Goal: Find specific page/section: Find specific page/section

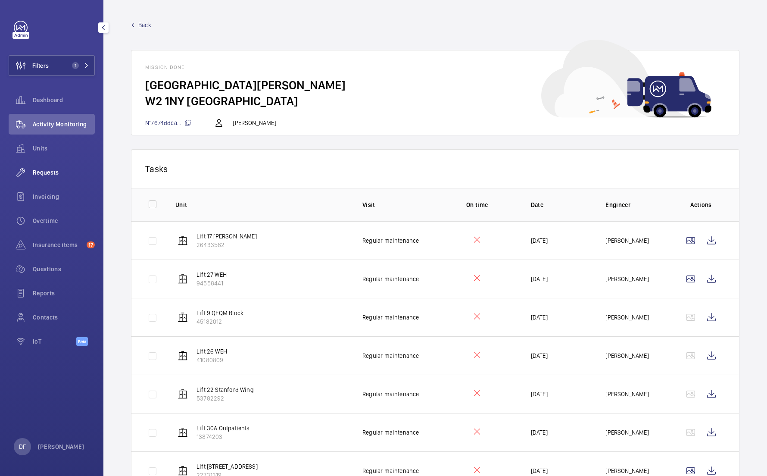
click at [51, 164] on div "Requests" at bounding box center [52, 172] width 86 height 21
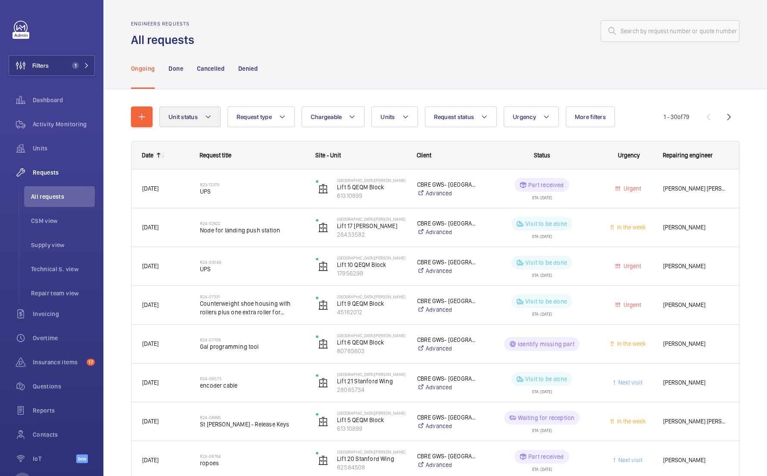
click at [191, 117] on span "Unit status" at bounding box center [182, 116] width 29 height 7
click at [244, 123] on button "Request type" at bounding box center [260, 116] width 67 height 21
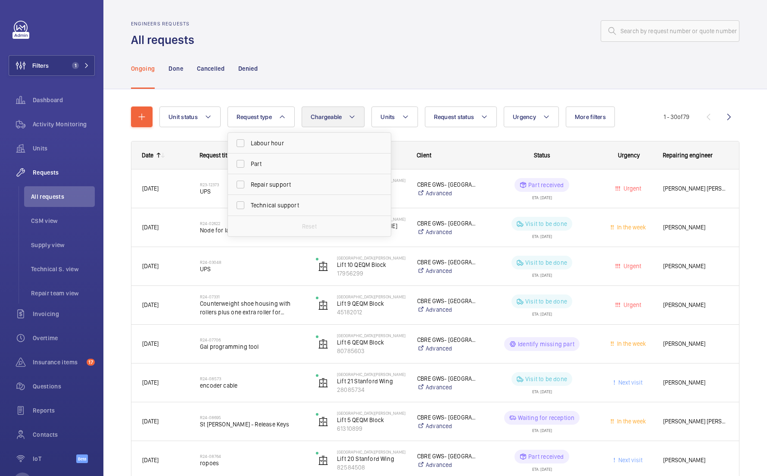
click at [351, 112] on mat-icon at bounding box center [351, 117] width 7 height 10
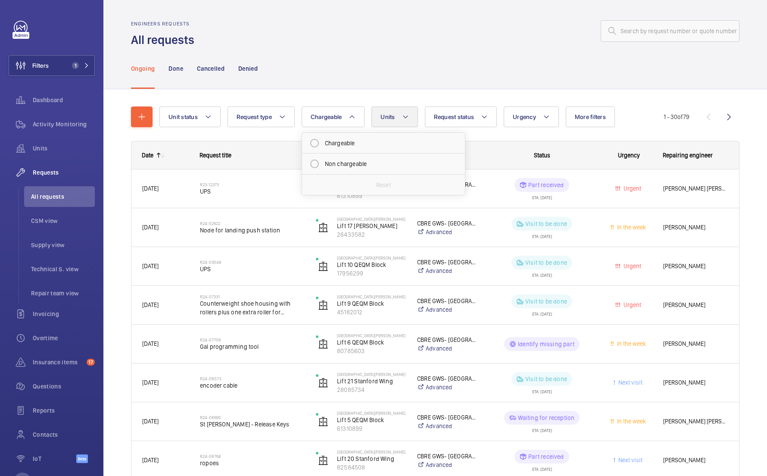
click at [386, 124] on button "Units" at bounding box center [394, 116] width 46 height 21
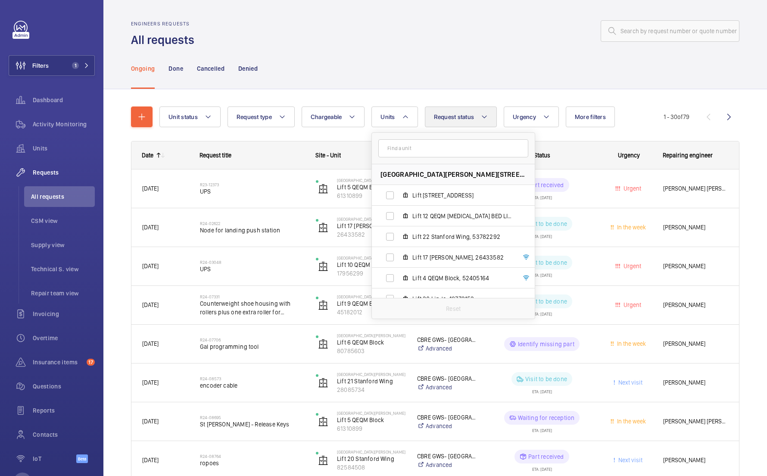
click at [457, 114] on span "Request status" at bounding box center [454, 116] width 40 height 7
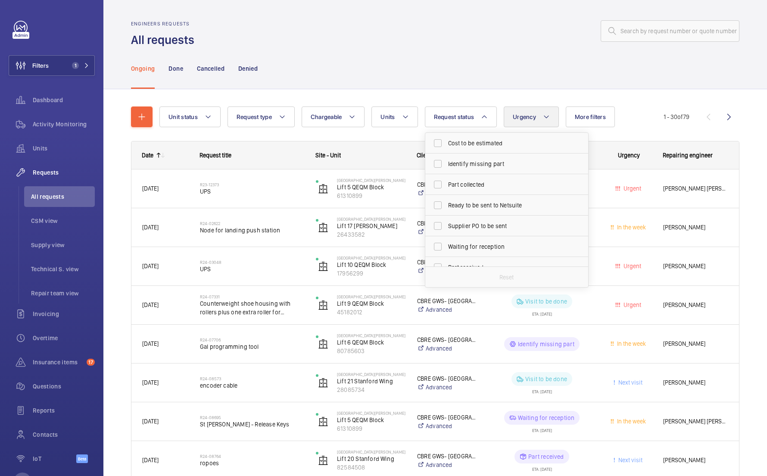
click at [531, 122] on button "Urgency" at bounding box center [531, 116] width 55 height 21
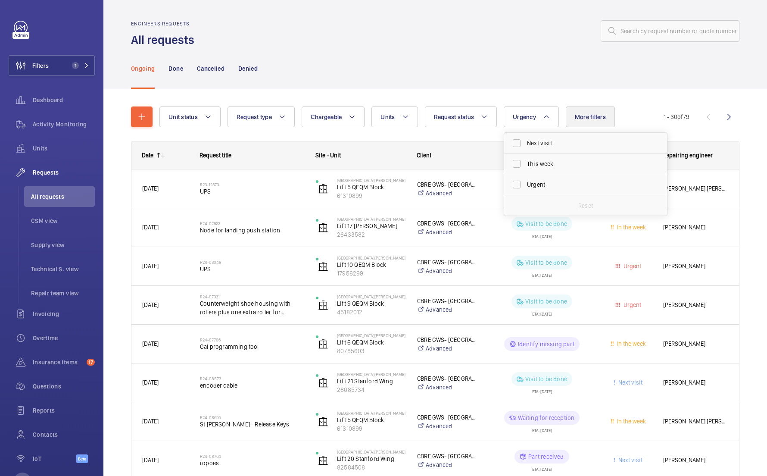
click at [569, 121] on button "More filters" at bounding box center [590, 116] width 49 height 21
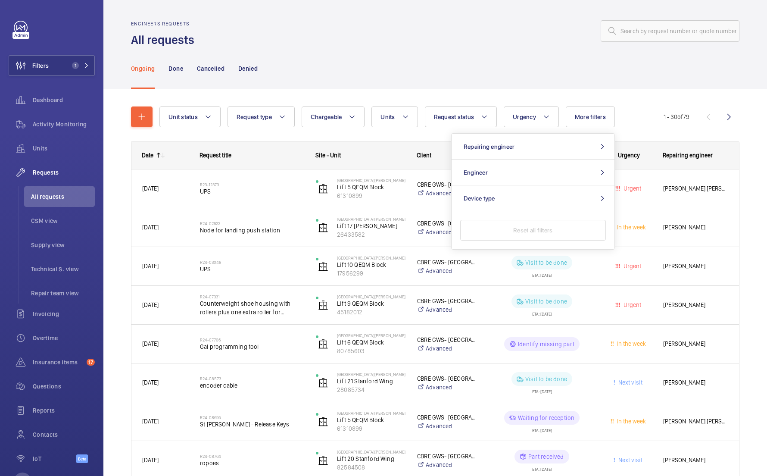
click at [501, 87] on div "Ongoing Done Cancelled Denied" at bounding box center [435, 68] width 608 height 41
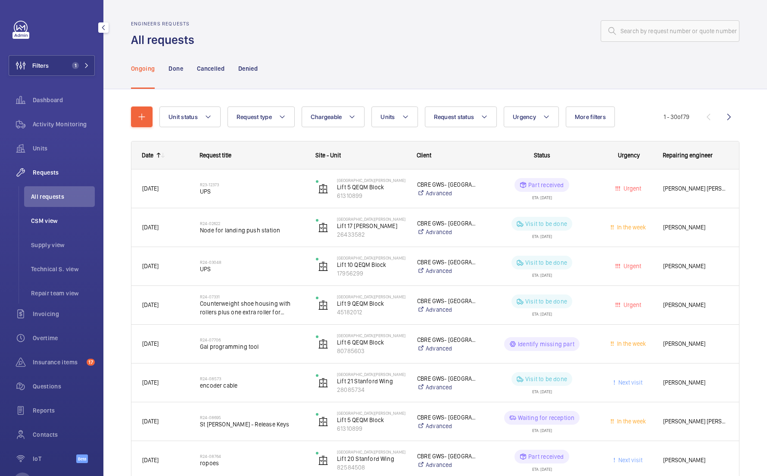
click at [76, 213] on li "CSM view" at bounding box center [59, 220] width 71 height 21
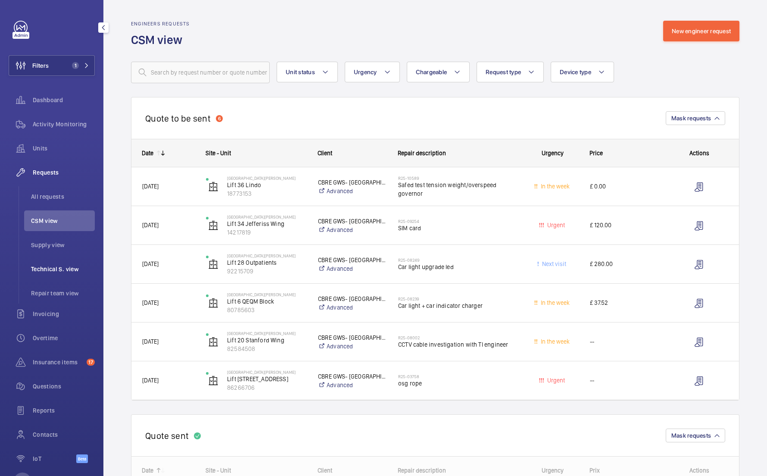
click at [81, 264] on span "Technical S. view" at bounding box center [63, 268] width 64 height 9
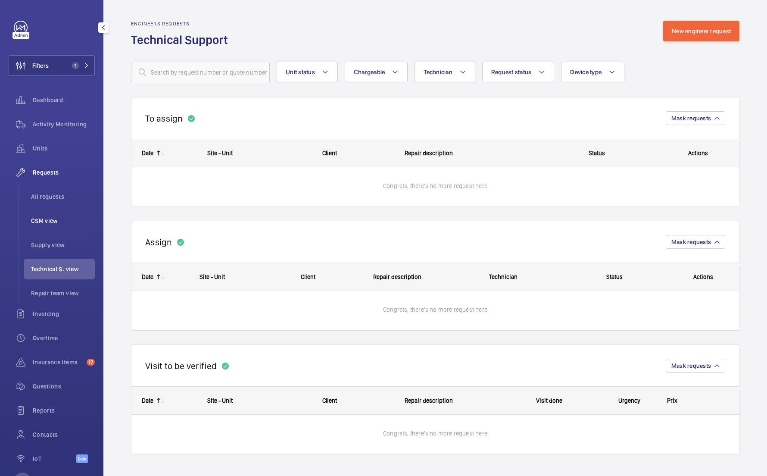
click at [66, 219] on span "CSM view" at bounding box center [63, 220] width 64 height 9
